Goal: Find specific page/section: Find specific page/section

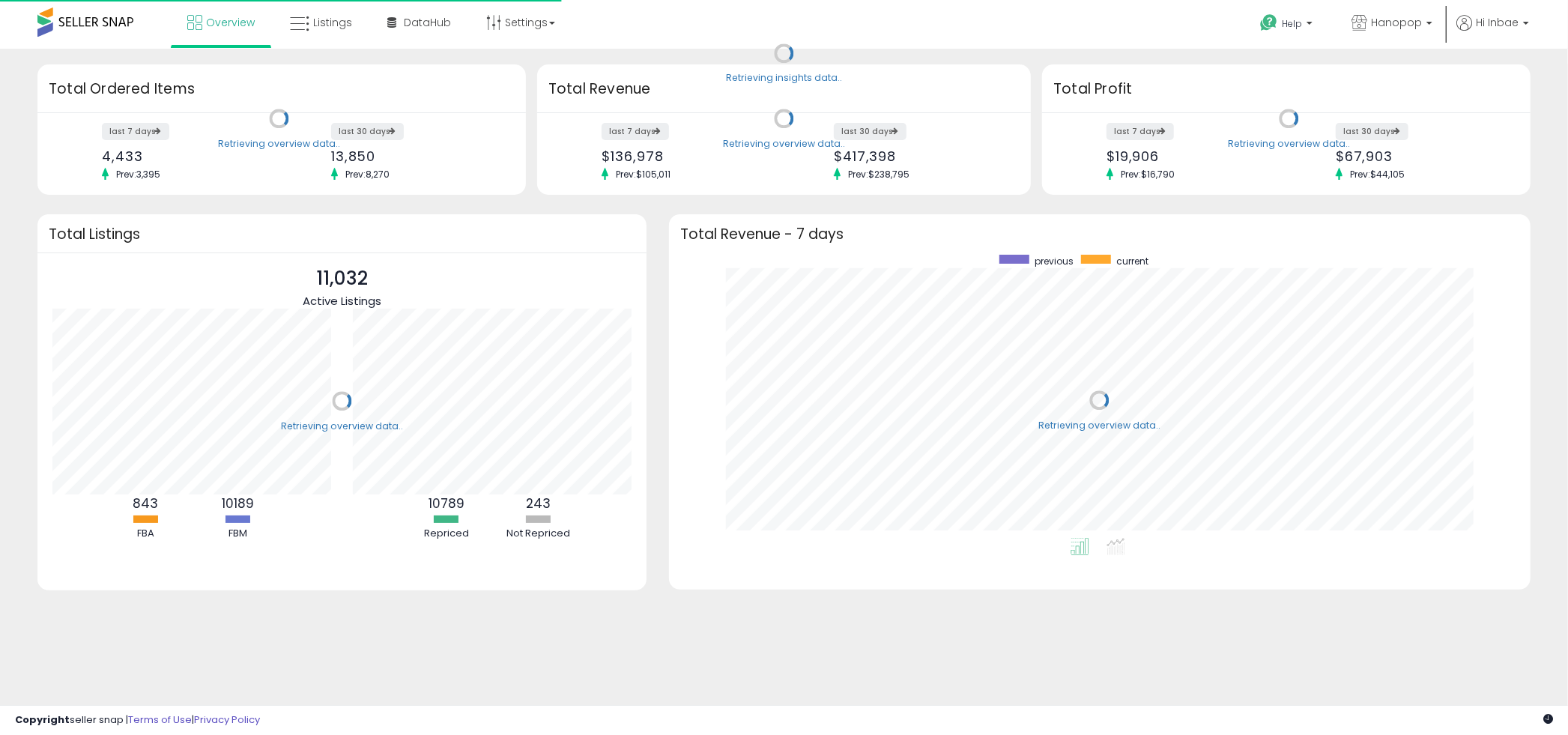
scroll to position [282, 832]
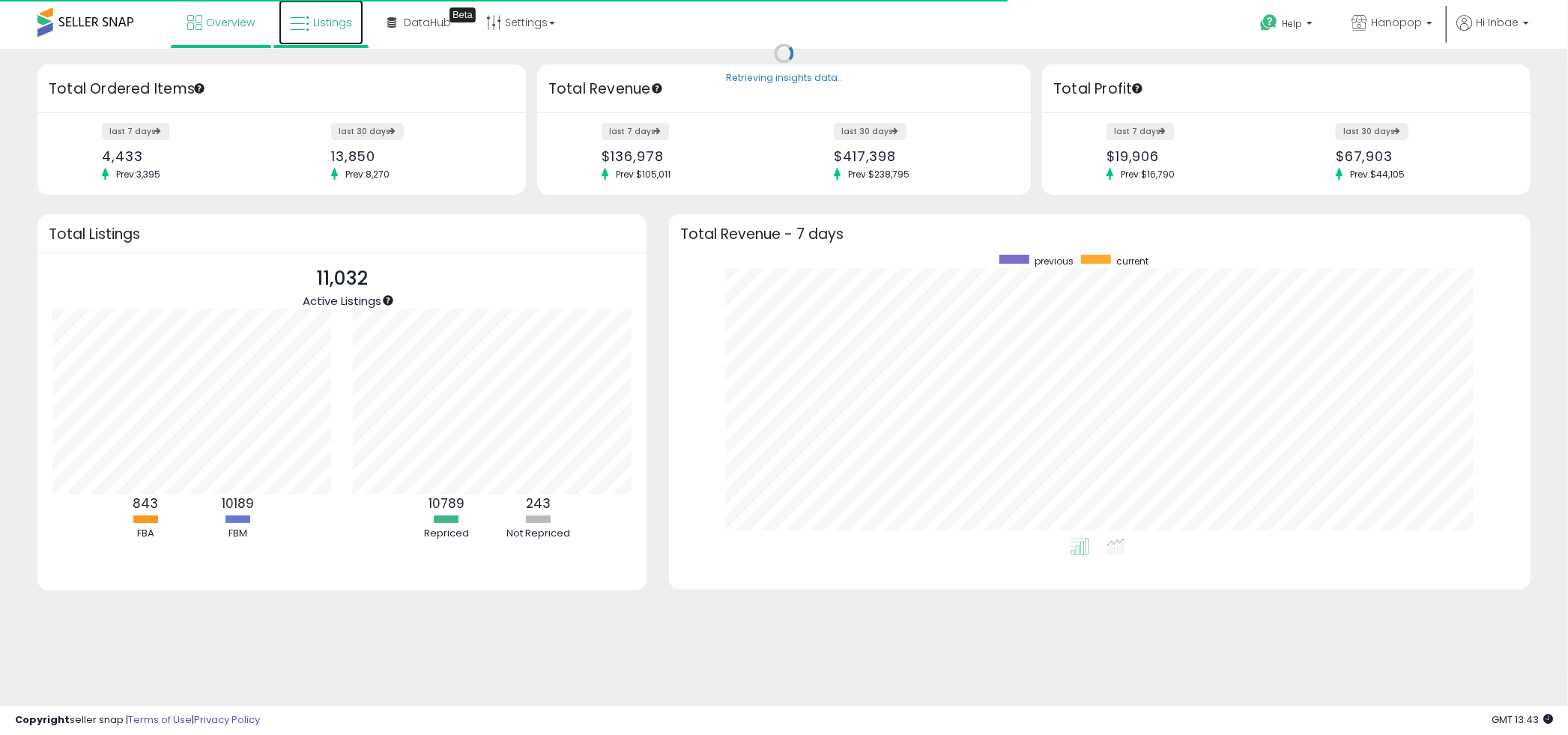
click at [338, 18] on span "Listings" at bounding box center [332, 23] width 39 height 15
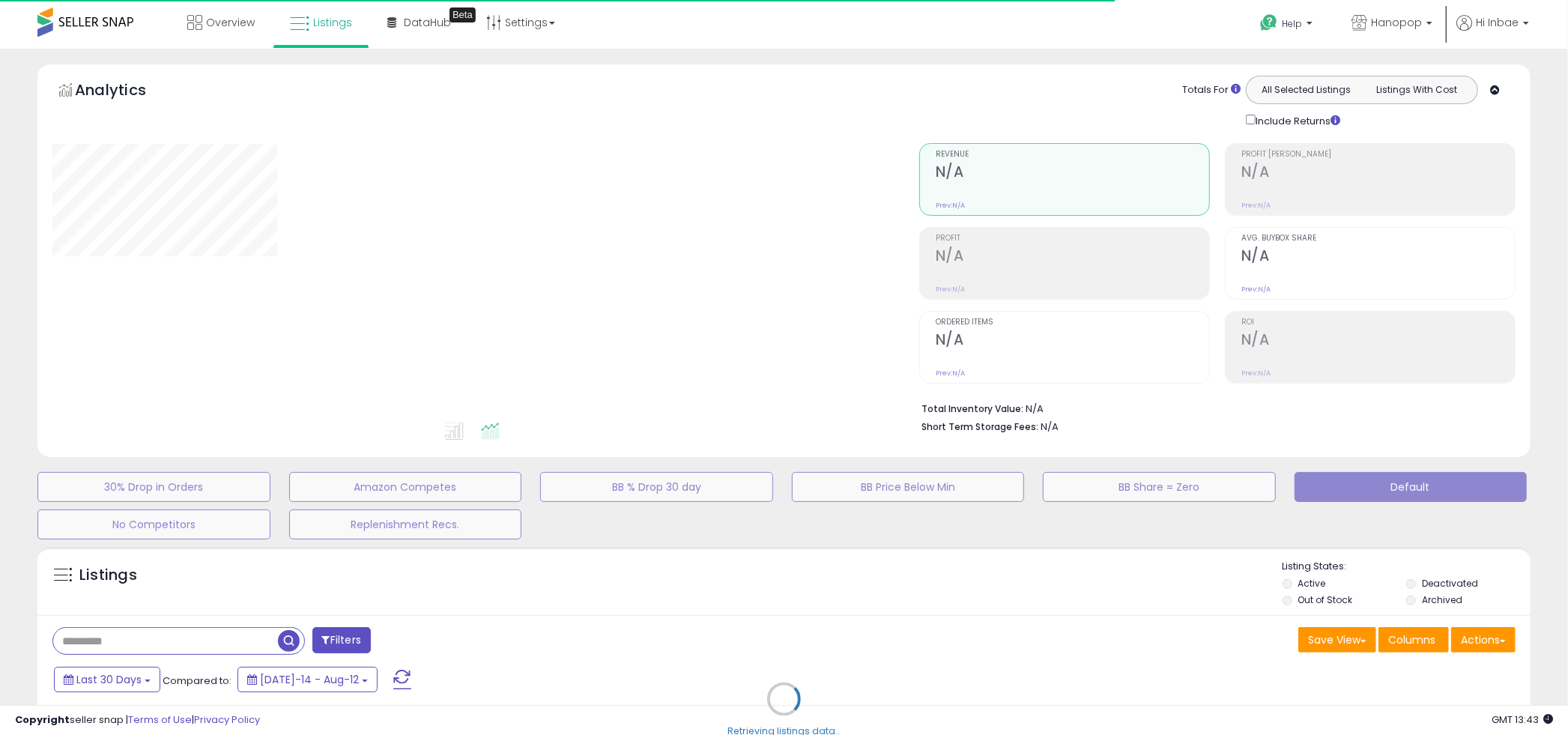
type input "****"
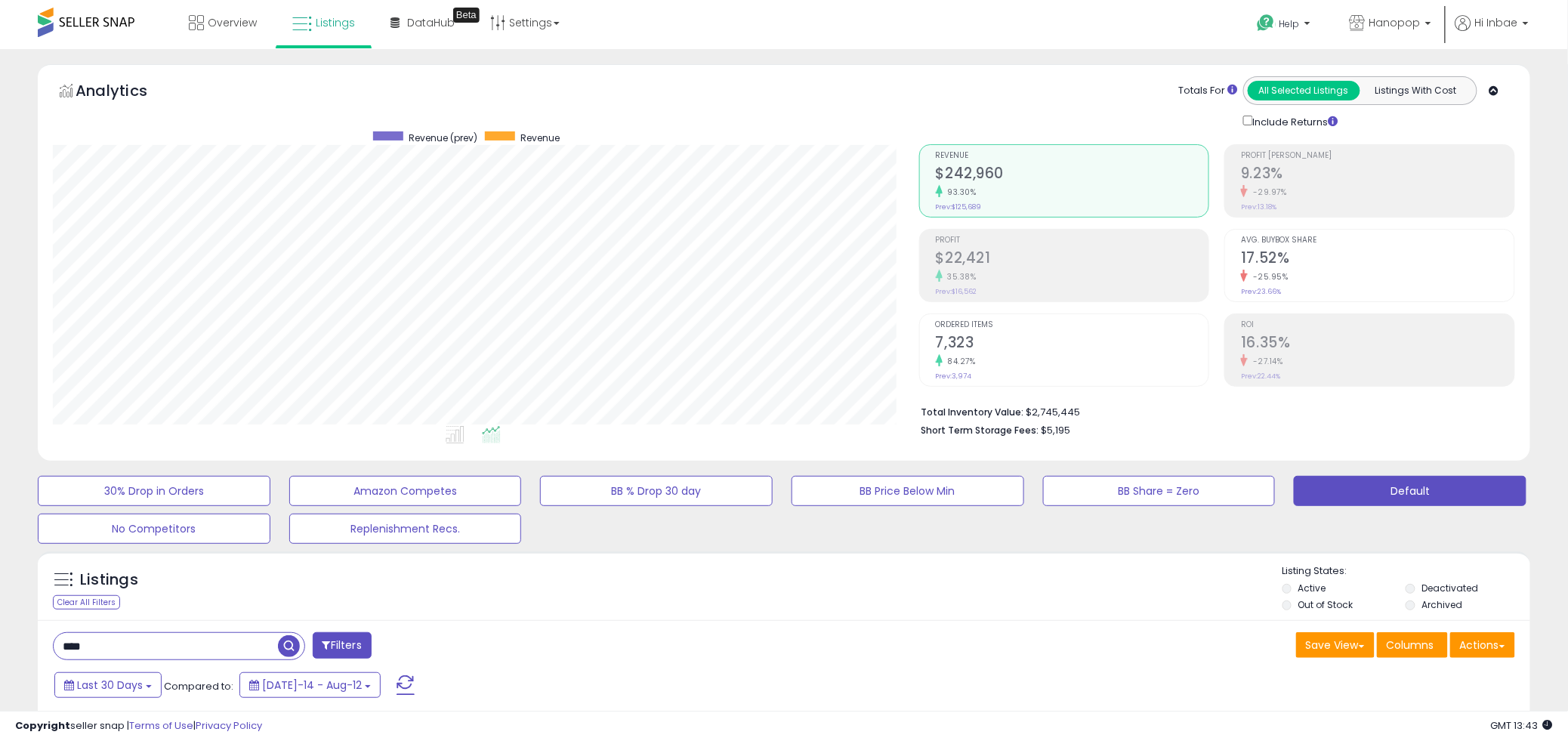
scroll to position [310, 866]
drag, startPoint x: 152, startPoint y: 656, endPoint x: -7, endPoint y: 642, distance: 159.6
click at [0, 642] on html "Unable to login Retrieving listings data.. has not yet accepted the Terms of Us…" at bounding box center [784, 370] width 1568 height 741
